Goal: Task Accomplishment & Management: Manage account settings

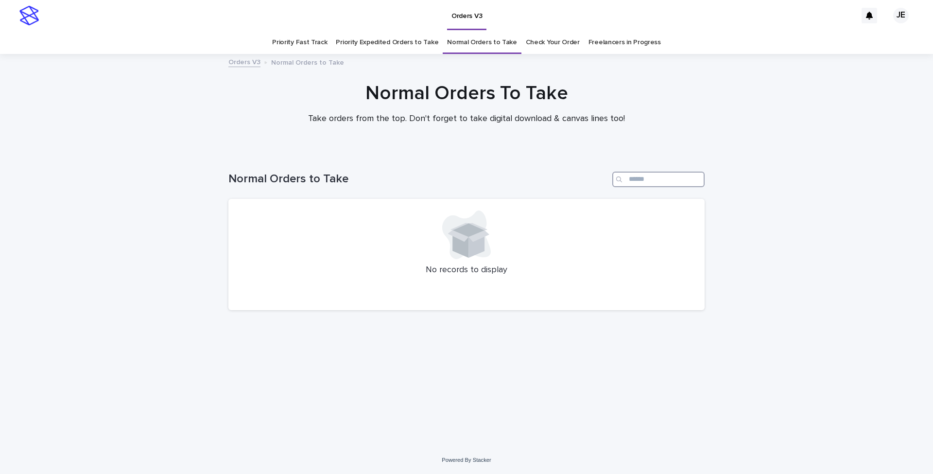
click at [671, 176] on input "Search" at bounding box center [658, 180] width 92 height 16
type input "********"
click at [464, 169] on div "Normal Orders to Take" at bounding box center [466, 175] width 476 height 47
drag, startPoint x: 219, startPoint y: 137, endPoint x: 113, endPoint y: 159, distance: 108.3
click at [113, 159] on div "Loading... Saving… Loading... Saving… Normal Orders to Take No records to displ…" at bounding box center [466, 299] width 933 height 294
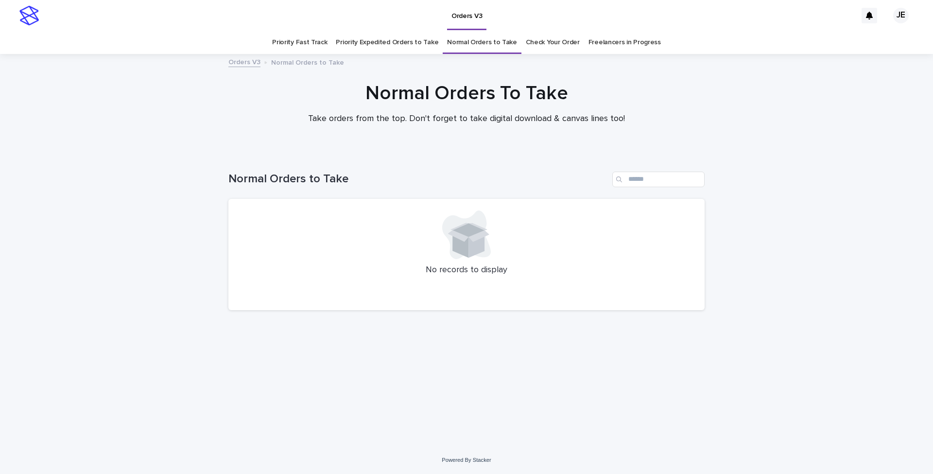
drag, startPoint x: 113, startPoint y: 159, endPoint x: 94, endPoint y: 121, distance: 43.3
click at [86, 155] on div "Loading... Saving… Loading... Saving… Normal Orders to Take No records to displ…" at bounding box center [466, 299] width 933 height 294
click at [814, 252] on div "Loading... Saving… Loading... Saving… Normal Orders to Take No records to displ…" at bounding box center [466, 299] width 933 height 294
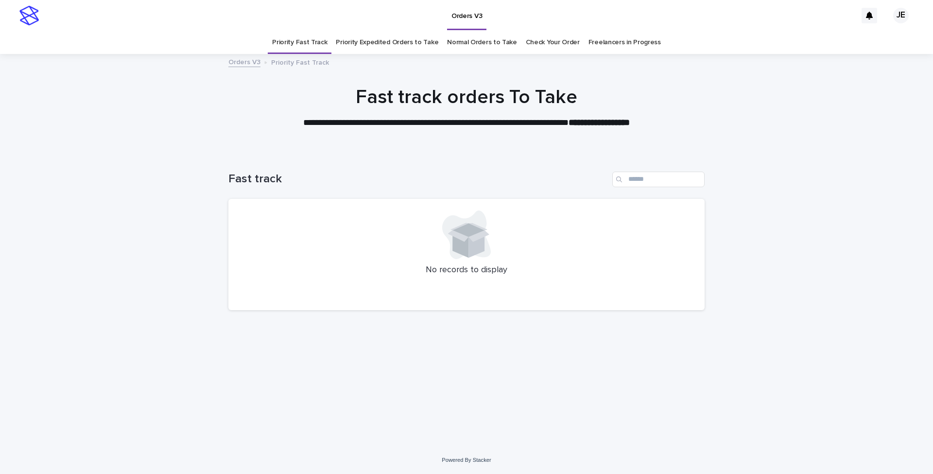
click at [559, 42] on link "Check Your Order" at bounding box center [553, 42] width 54 height 23
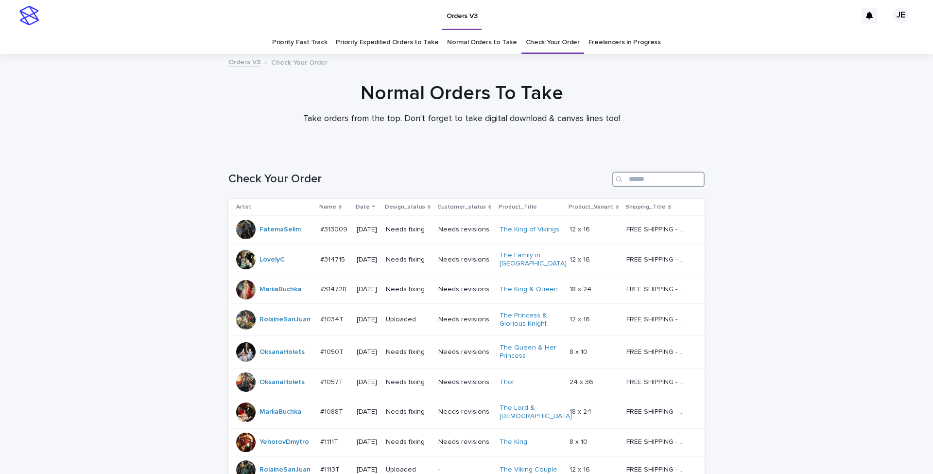
click at [635, 173] on input "Search" at bounding box center [658, 180] width 92 height 16
paste input "******"
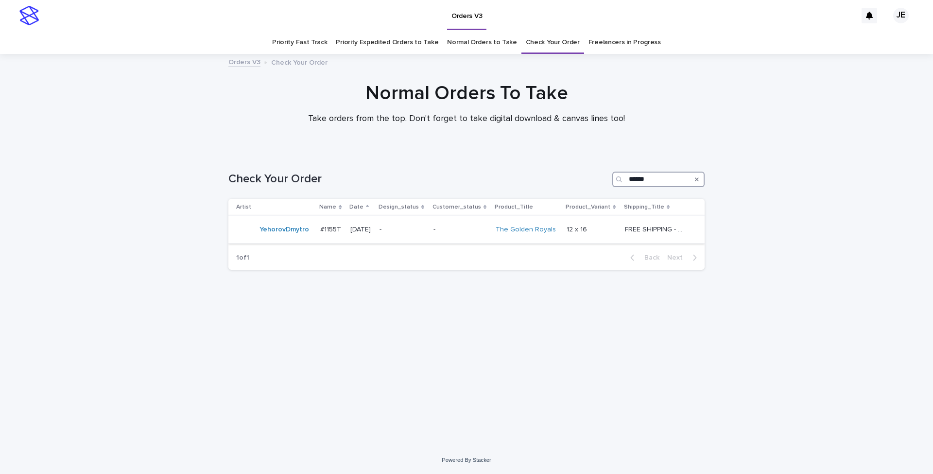
type input "******"
click at [443, 226] on p "-" at bounding box center [461, 230] width 54 height 8
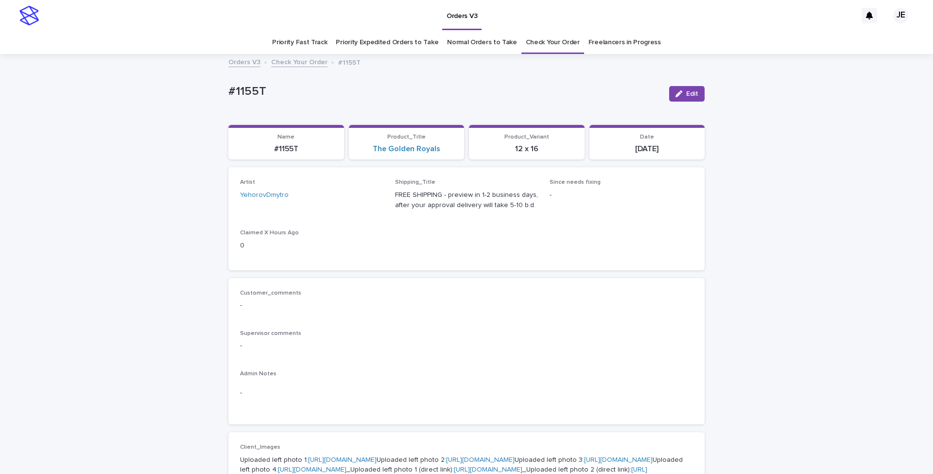
click at [689, 93] on span "Edit" at bounding box center [692, 93] width 12 height 7
click at [319, 201] on div "Select..." at bounding box center [296, 199] width 111 height 16
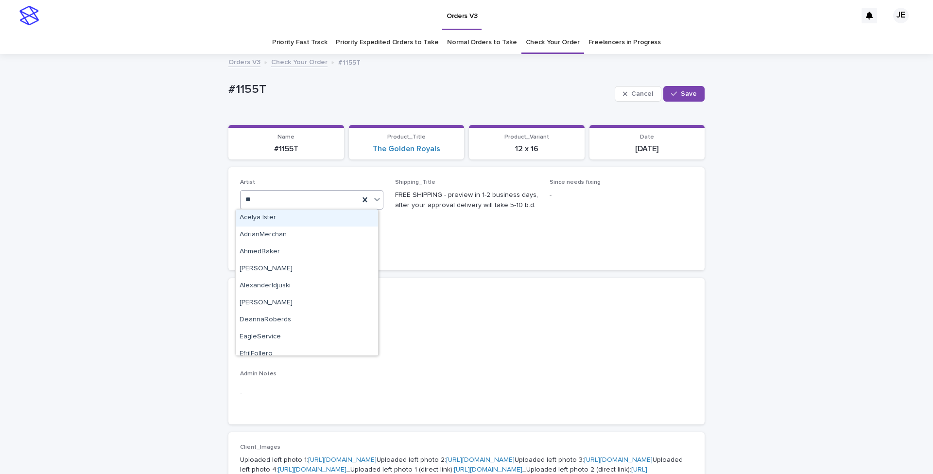
type input "***"
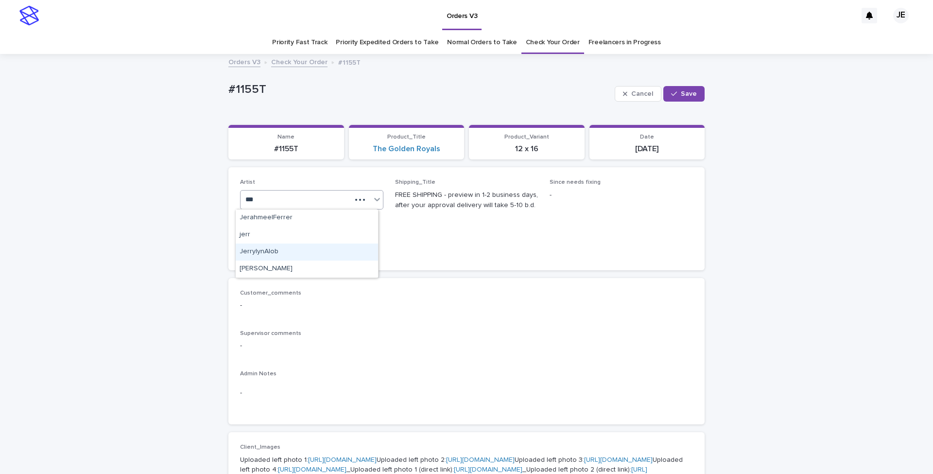
click at [290, 248] on div "JerrylynAlob" at bounding box center [307, 251] width 142 height 17
click at [676, 92] on div "button" at bounding box center [676, 93] width 10 height 7
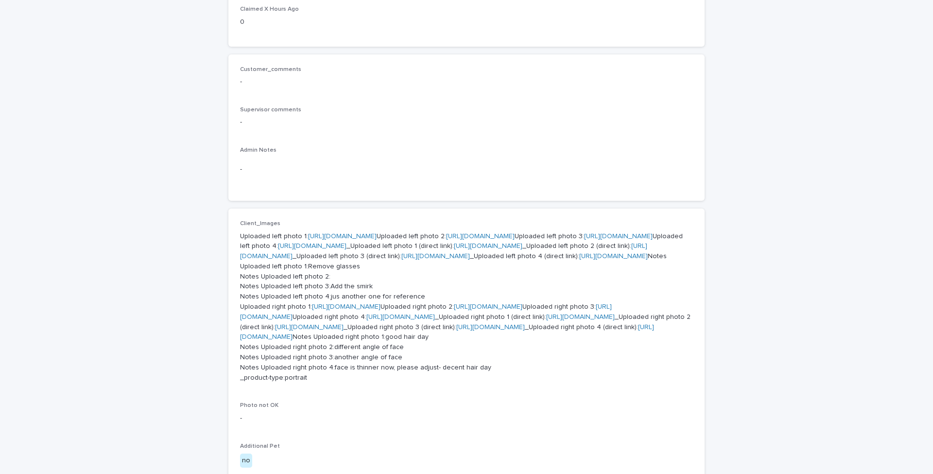
scroll to position [259, 0]
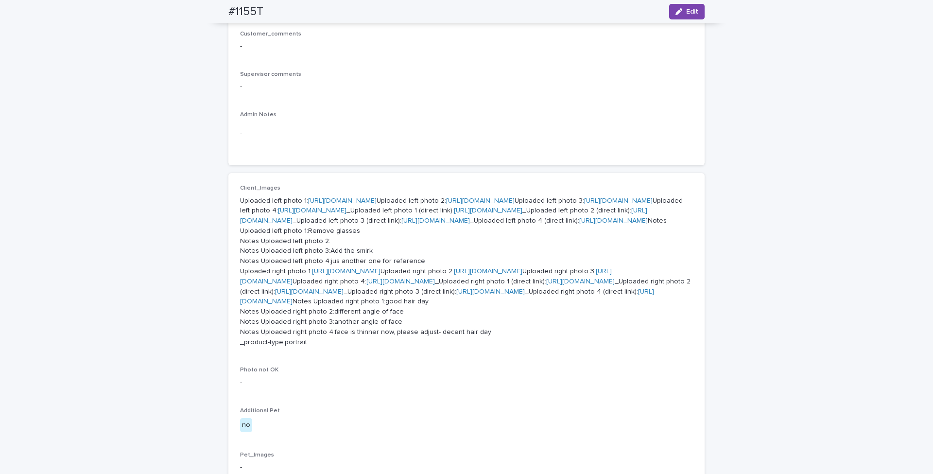
click at [311, 206] on p "Uploaded left photo 1: https://cdn.shopify.com-uploadkit.app/s/files/1/0033/480…" at bounding box center [466, 272] width 453 height 152
click at [311, 204] on link "https://cdn.shopify.com-uploadkit.app/s/files/1/0033/4807/0511/files/download.h…" at bounding box center [342, 200] width 69 height 7
click at [446, 204] on link "https://cdn.shopify.com-uploadkit.app/s/files/1/0033/4807/0511/files/download.h…" at bounding box center [480, 200] width 69 height 7
click at [584, 204] on link "https://cdn.shopify.com-uploadkit.app/s/files/1/0033/4807/0511/files/download.h…" at bounding box center [618, 200] width 69 height 7
click at [305, 214] on link "https://cdn.shopify.com-uploadkit.app/s/files/1/0033/4807/0511/files/download.h…" at bounding box center [312, 210] width 69 height 7
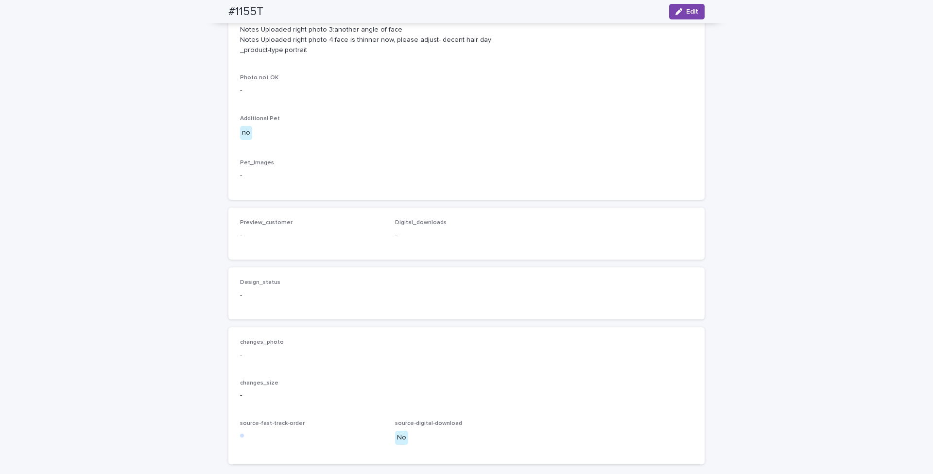
scroll to position [583, 0]
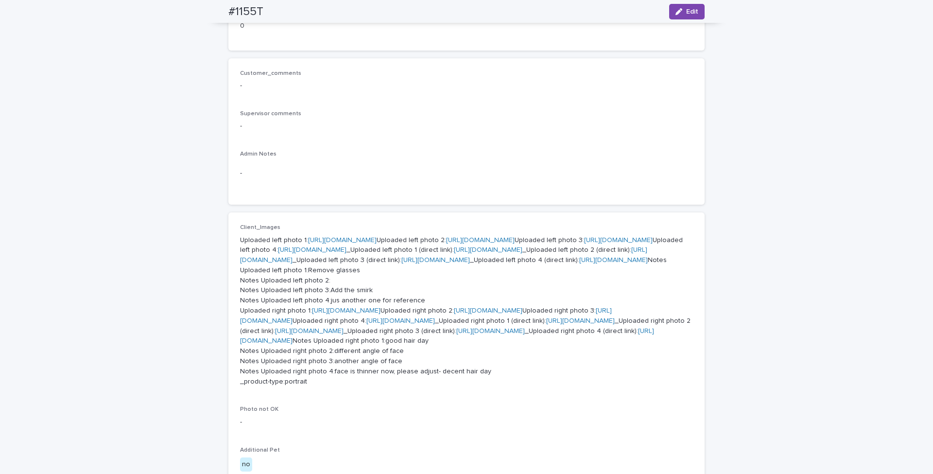
scroll to position [0, 0]
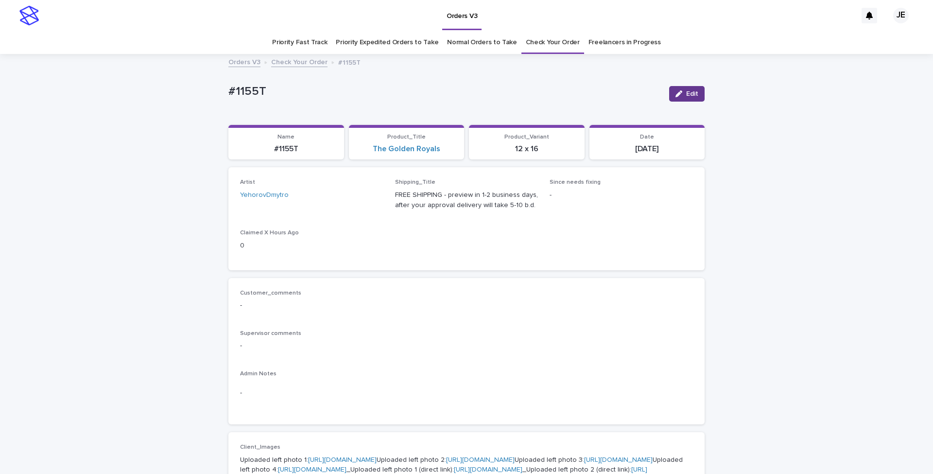
click at [677, 87] on button "Edit" at bounding box center [686, 94] width 35 height 16
click at [297, 199] on div "YehorovDmytro" at bounding box center [296, 199] width 111 height 16
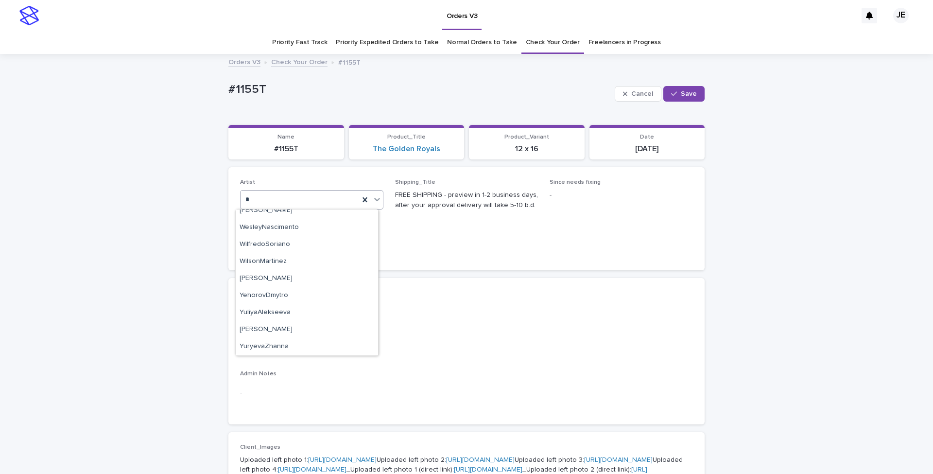
scroll to position [654, 0]
type input "***"
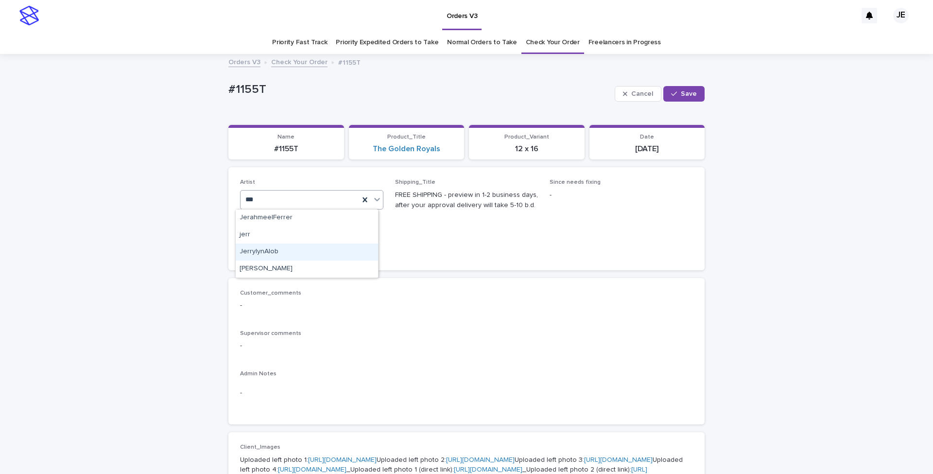
drag, startPoint x: 312, startPoint y: 226, endPoint x: 375, endPoint y: 216, distance: 63.4
click at [302, 248] on div "JerrylynAlob" at bounding box center [307, 251] width 142 height 17
click at [671, 95] on icon "button" at bounding box center [674, 93] width 6 height 7
drag, startPoint x: 677, startPoint y: 94, endPoint x: 364, endPoint y: 176, distance: 323.7
click at [678, 94] on div "button" at bounding box center [681, 93] width 11 height 7
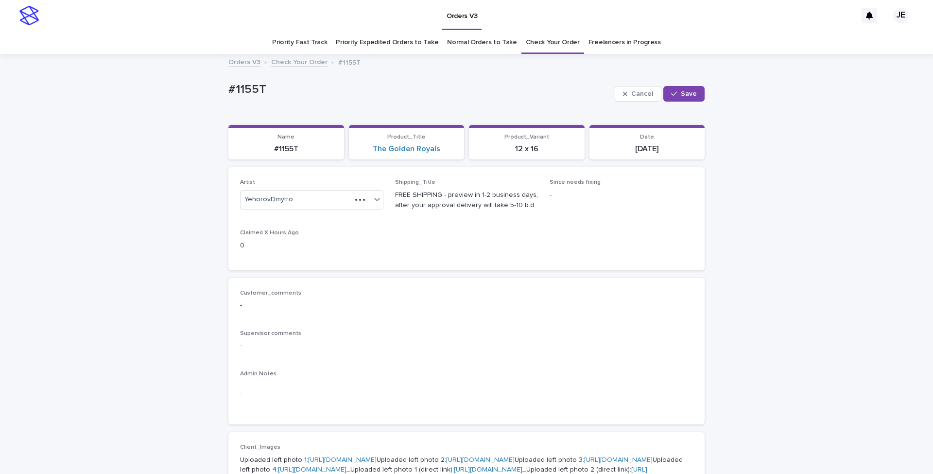
click at [296, 209] on div "Artist YehorovDmytro" at bounding box center [311, 198] width 143 height 38
click at [315, 199] on div "YehorovDmytro" at bounding box center [300, 199] width 119 height 16
type input "***"
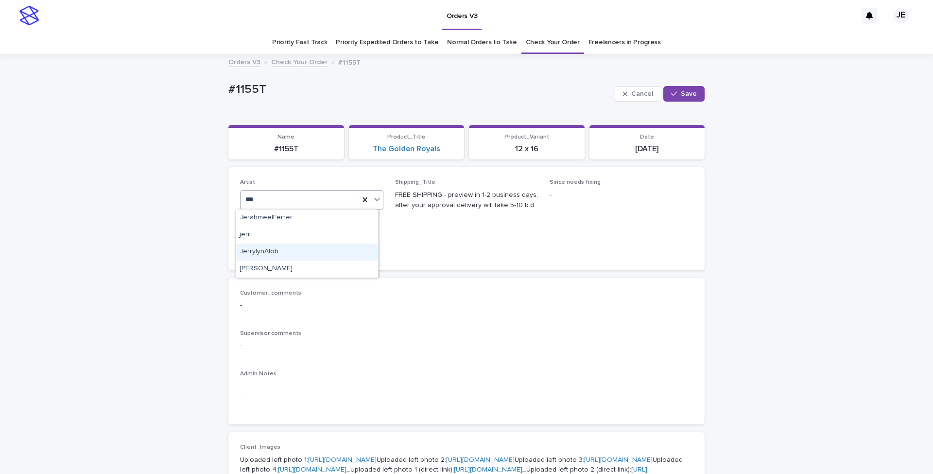
drag, startPoint x: 282, startPoint y: 233, endPoint x: 282, endPoint y: 247, distance: 13.6
click at [282, 247] on div "JerrylynAlob" at bounding box center [307, 251] width 142 height 17
click at [689, 94] on span "Save" at bounding box center [689, 93] width 16 height 7
click at [680, 94] on div "button" at bounding box center [681, 93] width 11 height 7
click at [288, 204] on div "YehorovDmytro" at bounding box center [296, 199] width 111 height 16
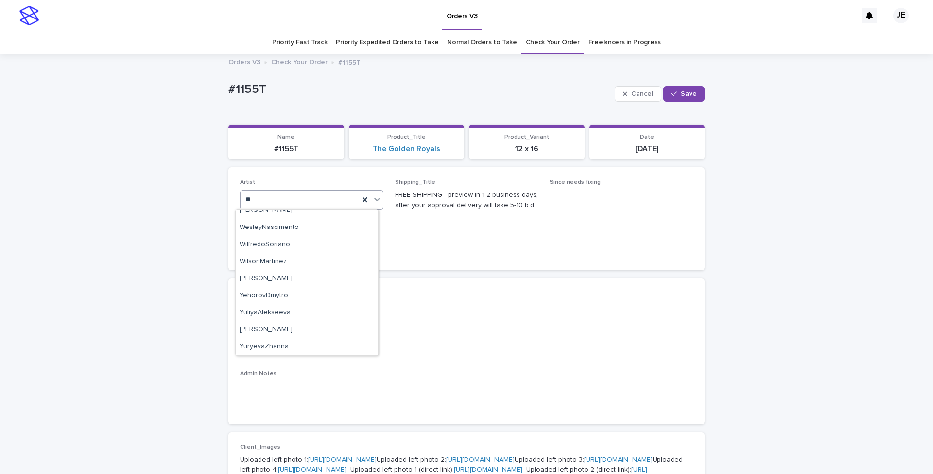
scroll to position [654, 0]
type input "***"
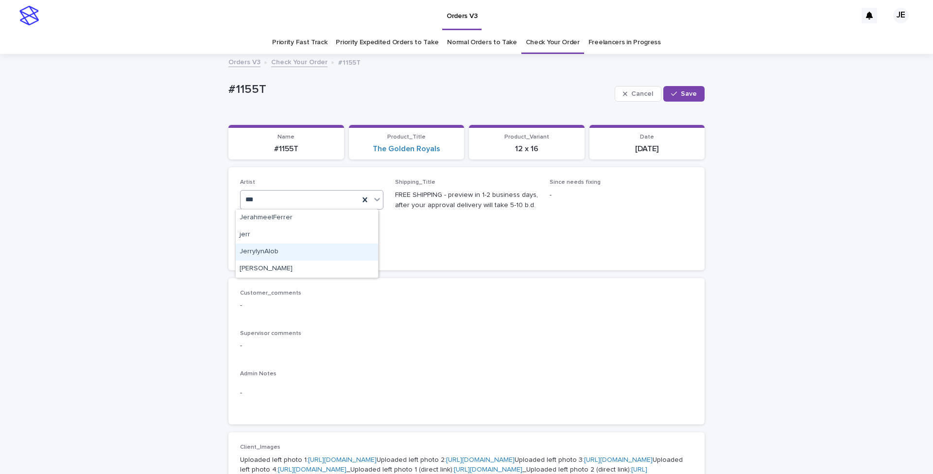
click at [284, 245] on div "JerrylynAlob" at bounding box center [307, 251] width 142 height 17
click at [688, 94] on span "Save" at bounding box center [689, 93] width 16 height 7
click at [551, 77] on div "#1155T Edit" at bounding box center [466, 93] width 476 height 39
click at [690, 91] on span "Edit" at bounding box center [692, 93] width 12 height 7
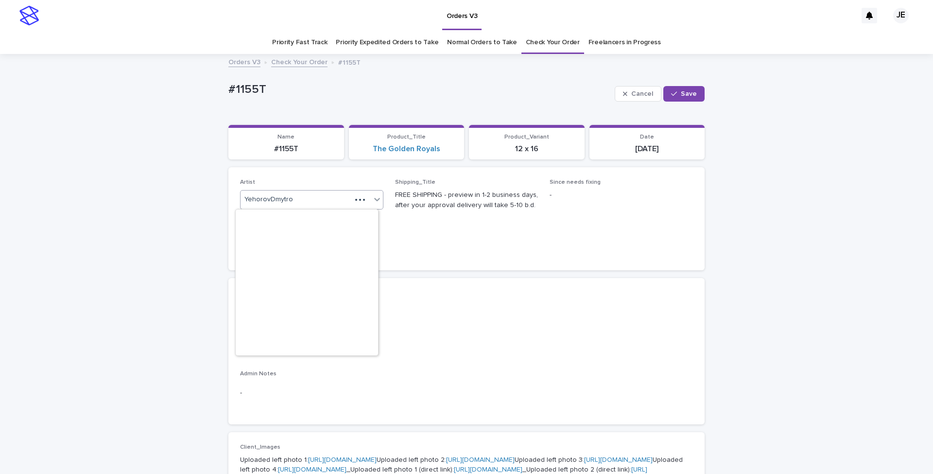
click at [332, 203] on div "YehorovDmytro" at bounding box center [296, 199] width 111 height 16
type input "***"
click at [311, 248] on div "JerrylynAlob" at bounding box center [307, 251] width 142 height 17
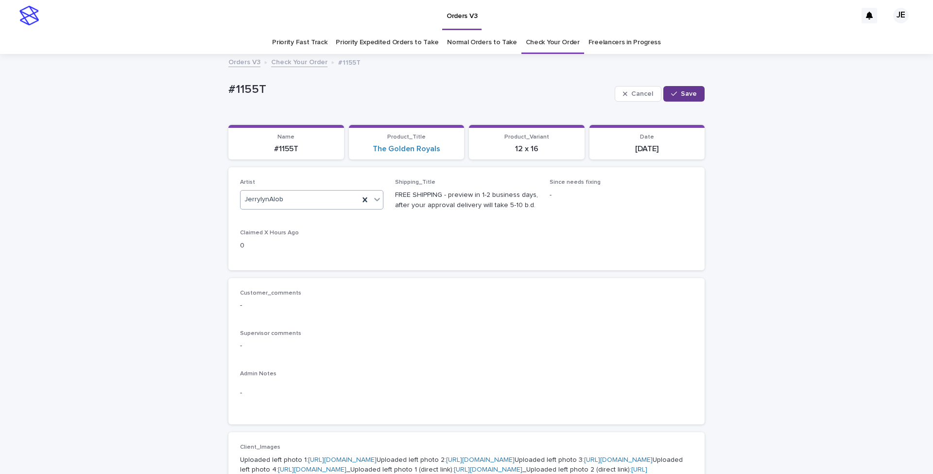
click at [672, 92] on icon "button" at bounding box center [674, 93] width 6 height 4
click at [352, 106] on div "#1155T Edit" at bounding box center [466, 93] width 476 height 39
click at [680, 95] on div "button" at bounding box center [681, 93] width 11 height 7
click at [310, 199] on div "YehorovDmytro" at bounding box center [300, 199] width 119 height 16
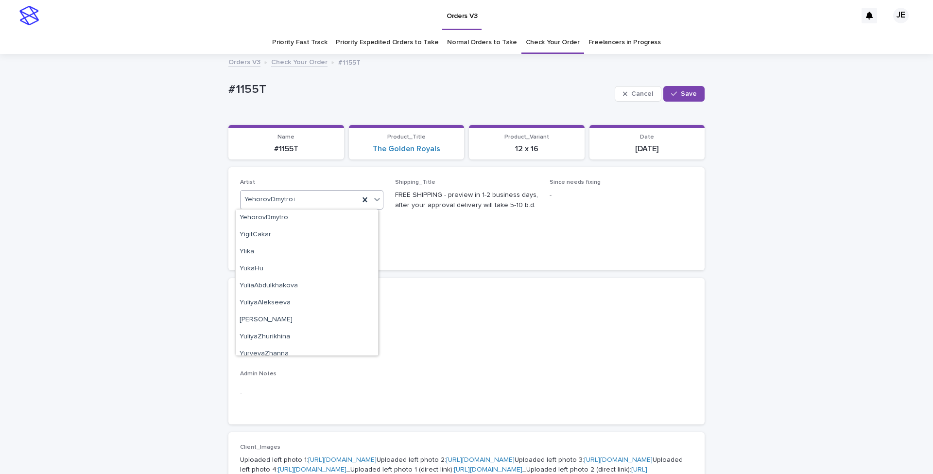
scroll to position [654, 0]
type input "***"
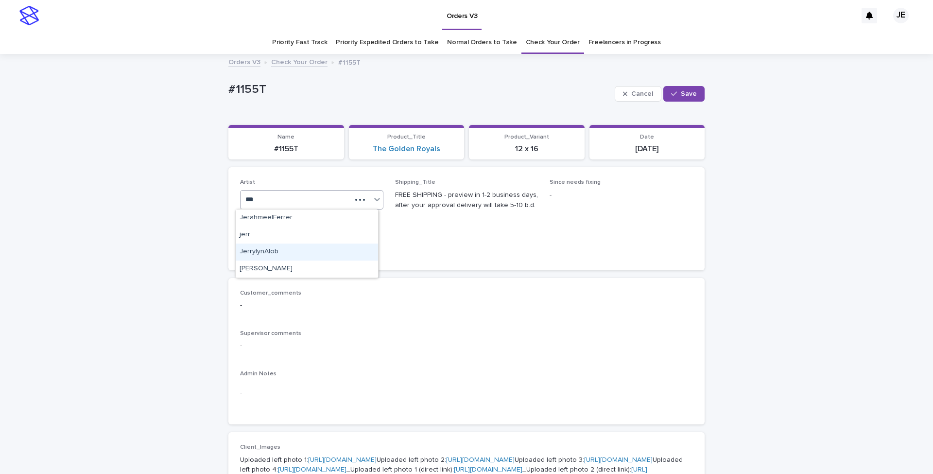
click at [315, 255] on div "JerrylynAlob" at bounding box center [307, 251] width 142 height 17
click at [691, 93] on span "Save" at bounding box center [689, 93] width 16 height 7
click at [455, 43] on link "Normal Orders to Take" at bounding box center [482, 42] width 70 height 23
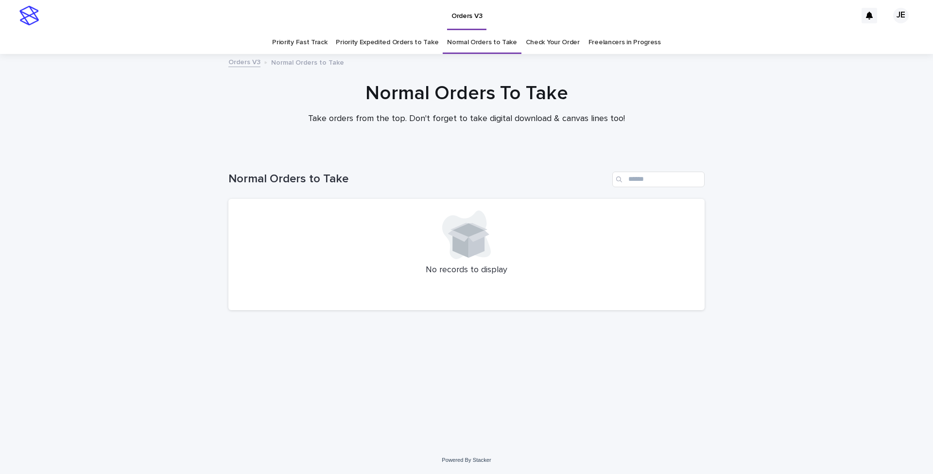
click at [305, 51] on link "Priority Fast Track" at bounding box center [299, 42] width 55 height 23
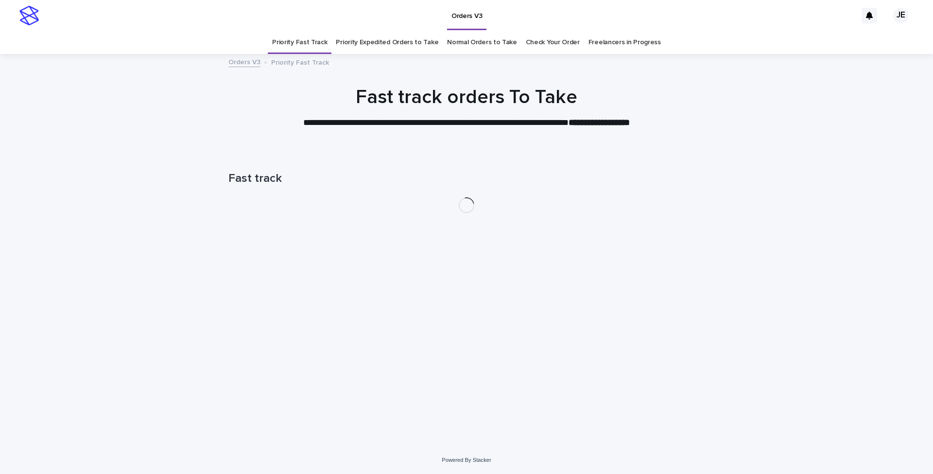
click at [305, 51] on link "Priority Fast Track" at bounding box center [299, 42] width 55 height 23
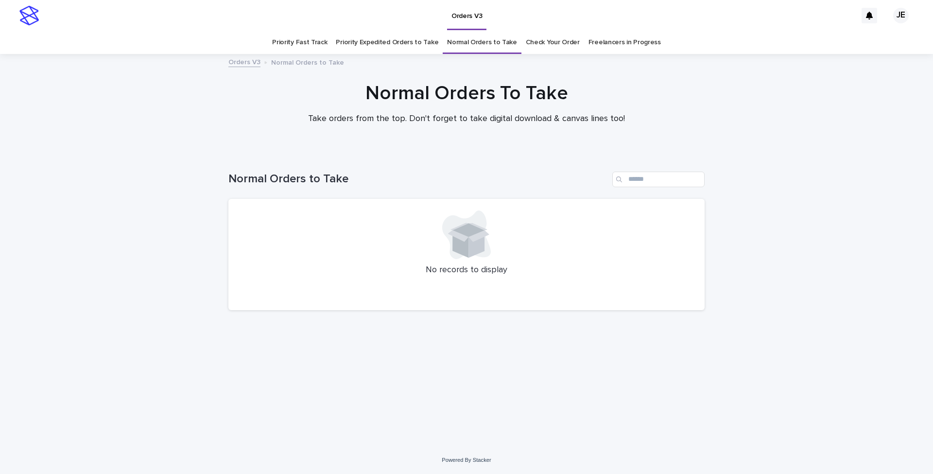
click at [468, 44] on link "Normal Orders to Take" at bounding box center [482, 42] width 70 height 23
